Goal: Task Accomplishment & Management: Manage account settings

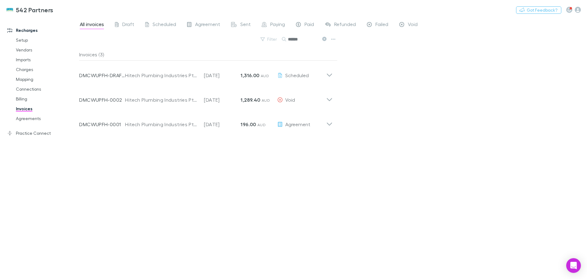
click at [21, 97] on link "Billing" at bounding box center [46, 99] width 73 height 10
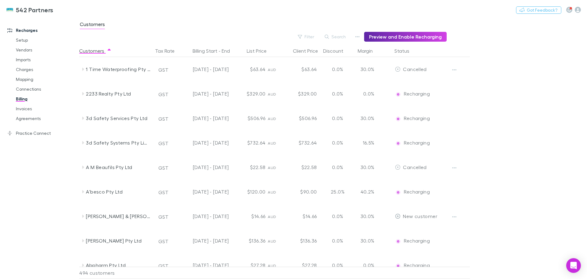
click at [339, 39] on button "Search" at bounding box center [336, 36] width 28 height 7
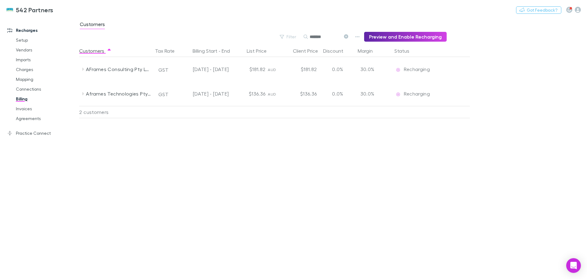
type input "*******"
click at [116, 70] on div "AFrames Consulting Pty Ltd" at bounding box center [118, 69] width 65 height 24
drag, startPoint x: 543, startPoint y: 79, endPoint x: 485, endPoint y: 61, distance: 61.1
click at [543, 78] on main "Customers Filter Search ******* Preview and Enable Recharging Customers Tax Rat…" at bounding box center [333, 148] width 508 height 262
click at [27, 70] on link "Charges" at bounding box center [46, 70] width 73 height 10
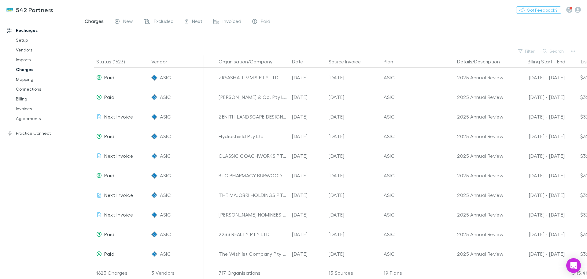
click at [29, 117] on link "Agreements" at bounding box center [46, 118] width 73 height 10
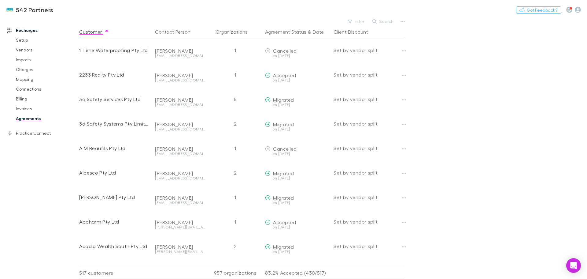
click at [376, 19] on icon "button" at bounding box center [375, 21] width 4 height 4
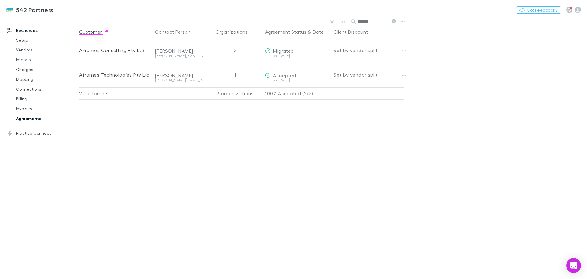
type input "*******"
click at [406, 50] on icon "button" at bounding box center [404, 50] width 4 height 5
click at [346, 86] on p "Open contact in Xero" at bounding box center [366, 84] width 74 height 7
click at [0, 0] on button "Copy link" at bounding box center [0, 0] width 0 height 0
click at [227, 161] on div "Customer Contact Person Organizations Agreement Status & Date Client Discount A…" at bounding box center [247, 152] width 336 height 253
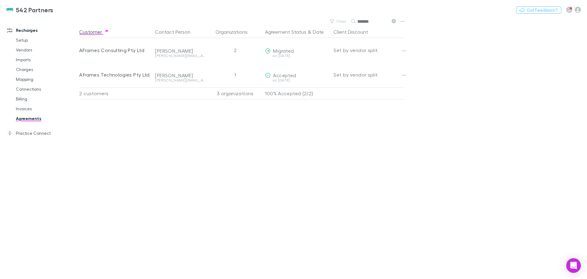
click at [406, 47] on button "button" at bounding box center [404, 50] width 9 height 9
click at [456, 41] on div at bounding box center [293, 139] width 587 height 279
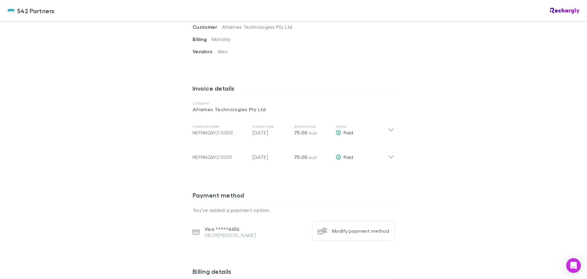
scroll to position [306, 0]
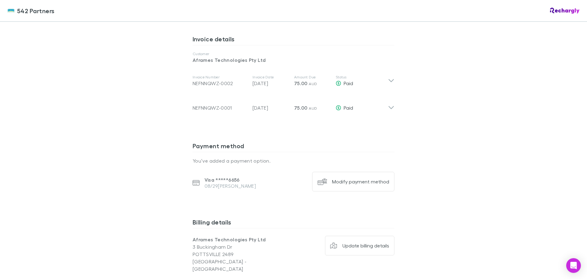
click at [373, 178] on div "Modify payment method" at bounding box center [360, 181] width 57 height 6
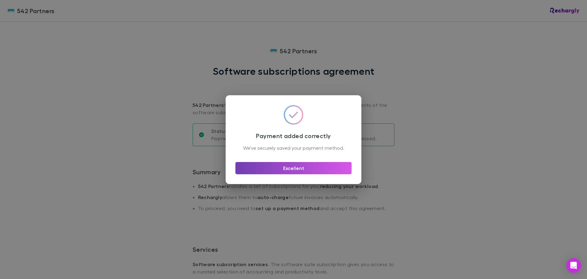
drag, startPoint x: 297, startPoint y: 170, endPoint x: 395, endPoint y: 148, distance: 100.0
click at [297, 170] on button "Excellent" at bounding box center [294, 168] width 116 height 12
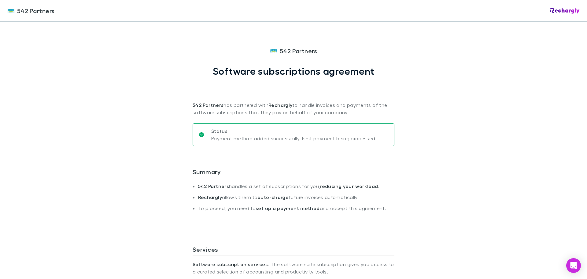
drag, startPoint x: 488, startPoint y: 175, endPoint x: 477, endPoint y: 141, distance: 36.1
click at [484, 155] on div "542 Partners 542 Partners Software subscriptions agreement 542 Partners has par…" at bounding box center [293, 139] width 587 height 279
